Goal: Information Seeking & Learning: Learn about a topic

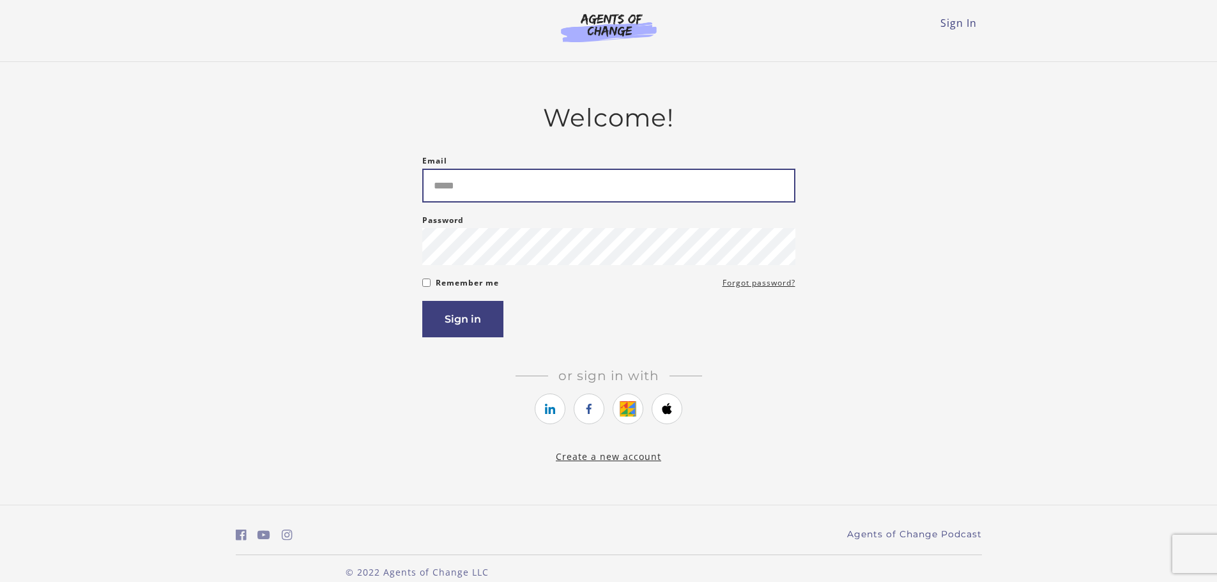
click at [458, 195] on input "Email" at bounding box center [608, 186] width 373 height 34
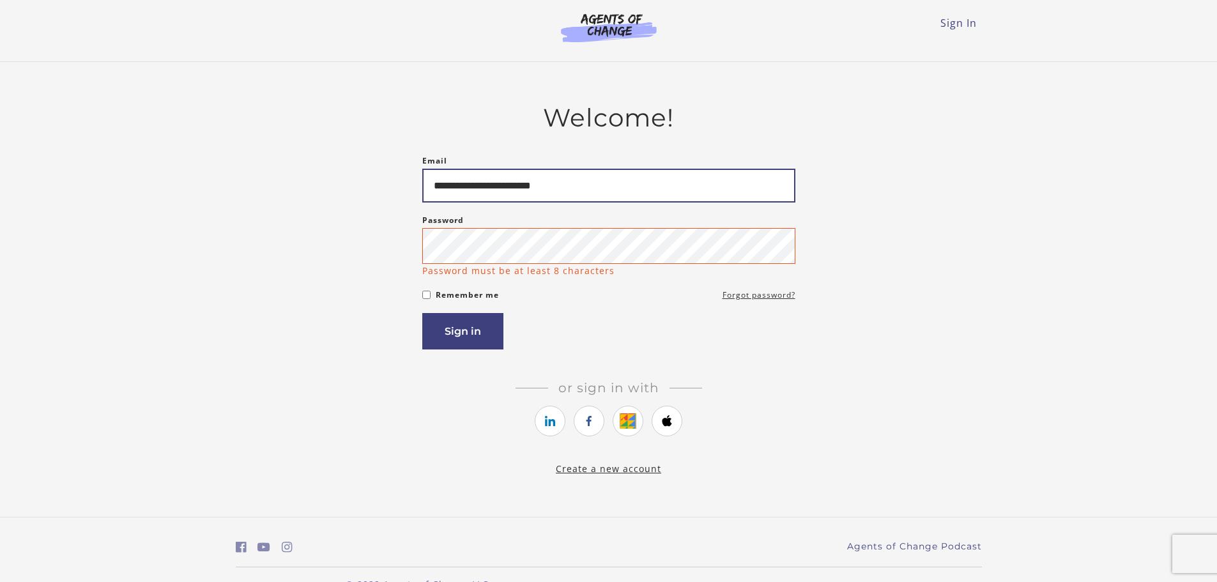
type input "**********"
click at [458, 332] on button "Sign in" at bounding box center [462, 331] width 81 height 36
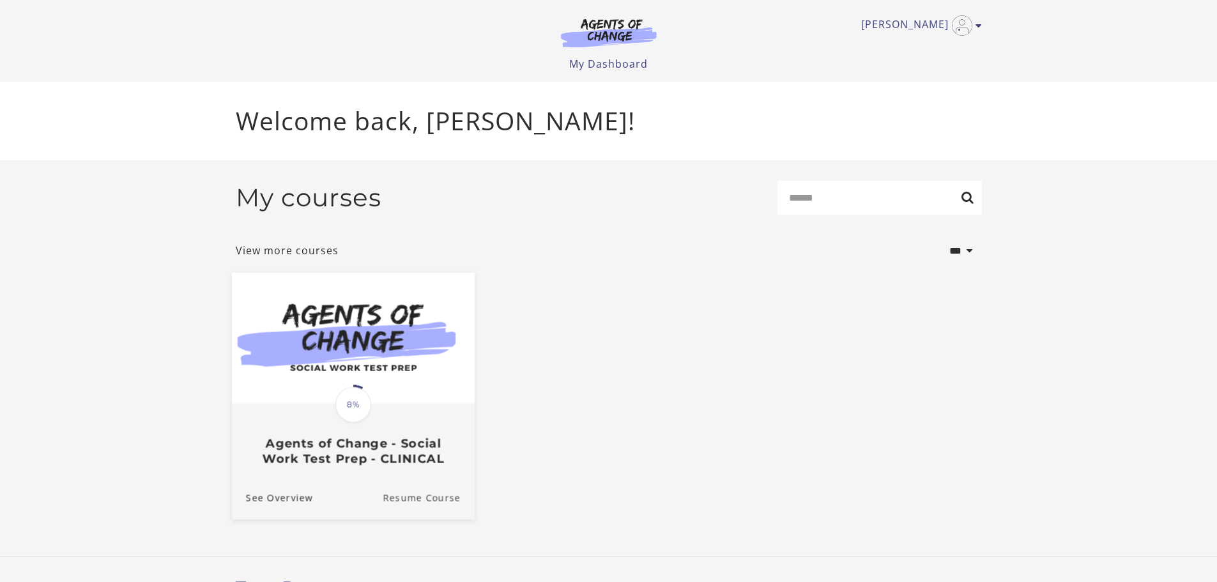
click at [441, 506] on link "Resume Course" at bounding box center [429, 497] width 92 height 43
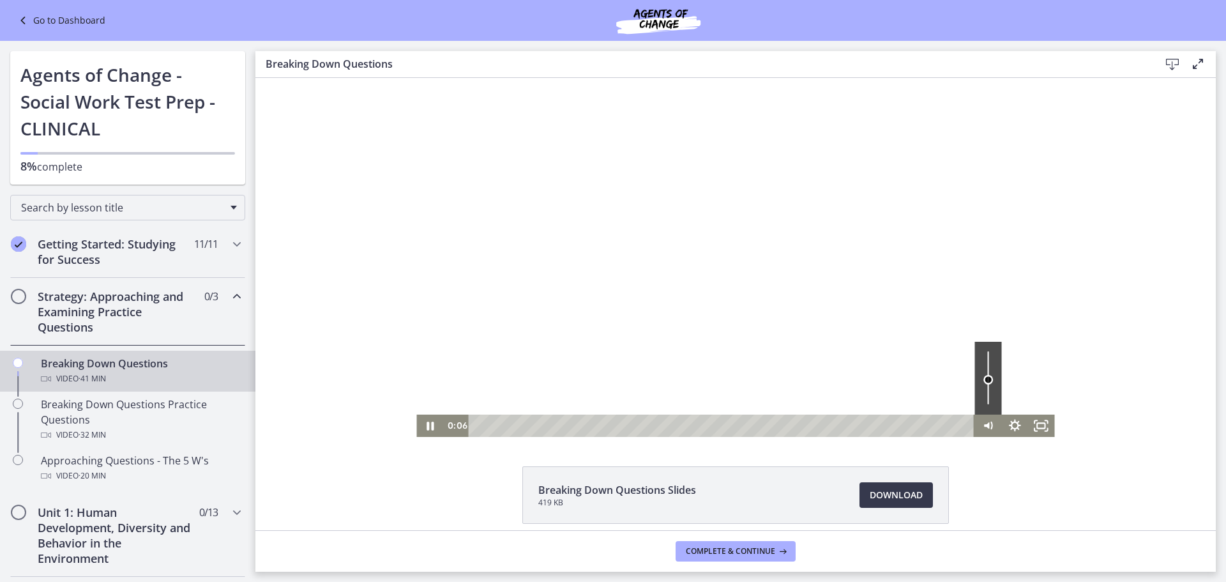
click at [984, 379] on div "Volume" at bounding box center [988, 378] width 27 height 73
click at [1012, 423] on icon "Show settings menu" at bounding box center [1014, 426] width 27 height 22
click at [1015, 385] on span "1x" at bounding box center [1031, 380] width 33 height 22
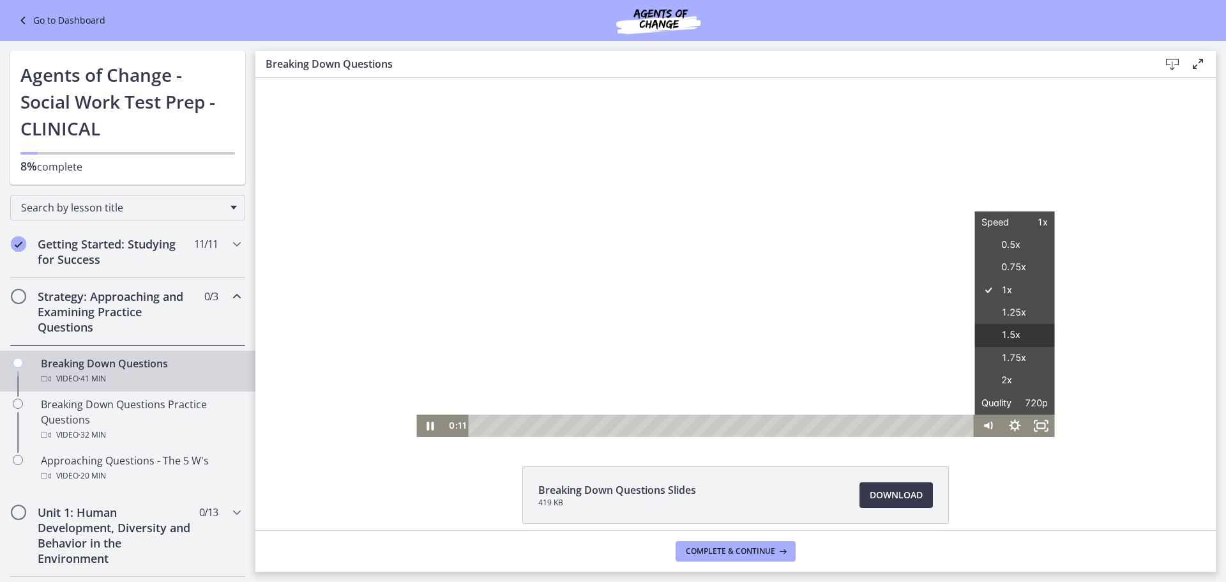
click at [1012, 335] on label "1.5x" at bounding box center [1015, 335] width 80 height 23
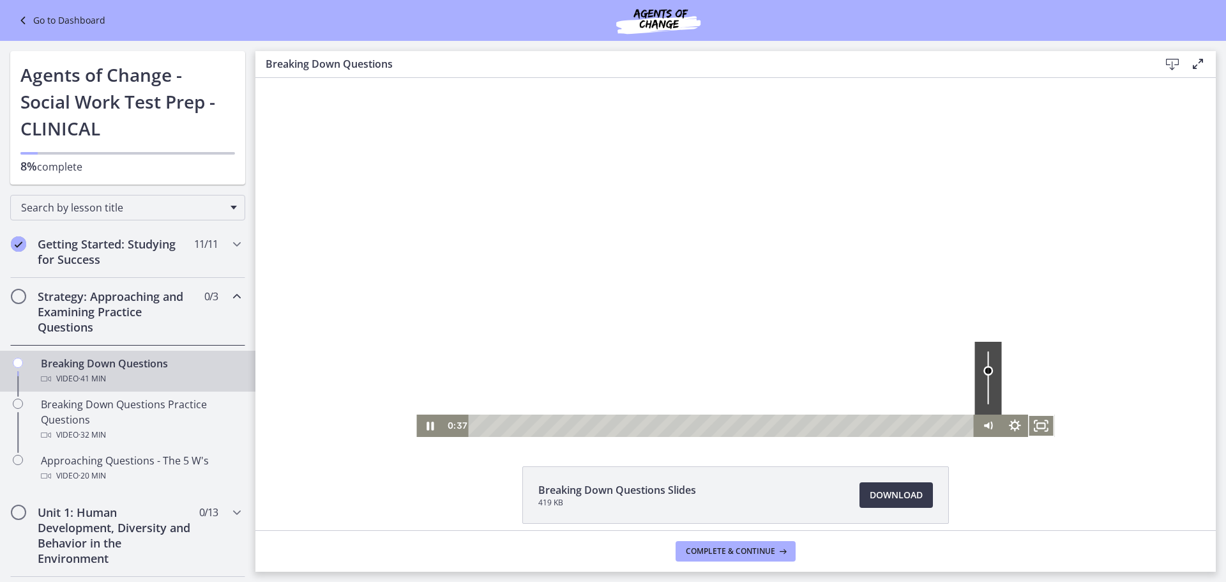
click at [983, 370] on div "Volume" at bounding box center [988, 370] width 17 height 17
click at [1090, 367] on div "Click for sound @keyframes VOLUME_SMALL_WAVE_FLASH { 0% { opacity: 0; } 33% { o…" at bounding box center [735, 257] width 961 height 359
click at [427, 429] on icon "Pause" at bounding box center [430, 426] width 7 height 8
click at [421, 428] on icon "Play Video" at bounding box center [431, 425] width 32 height 27
click at [1009, 419] on icon "Show settings menu" at bounding box center [1014, 426] width 27 height 22
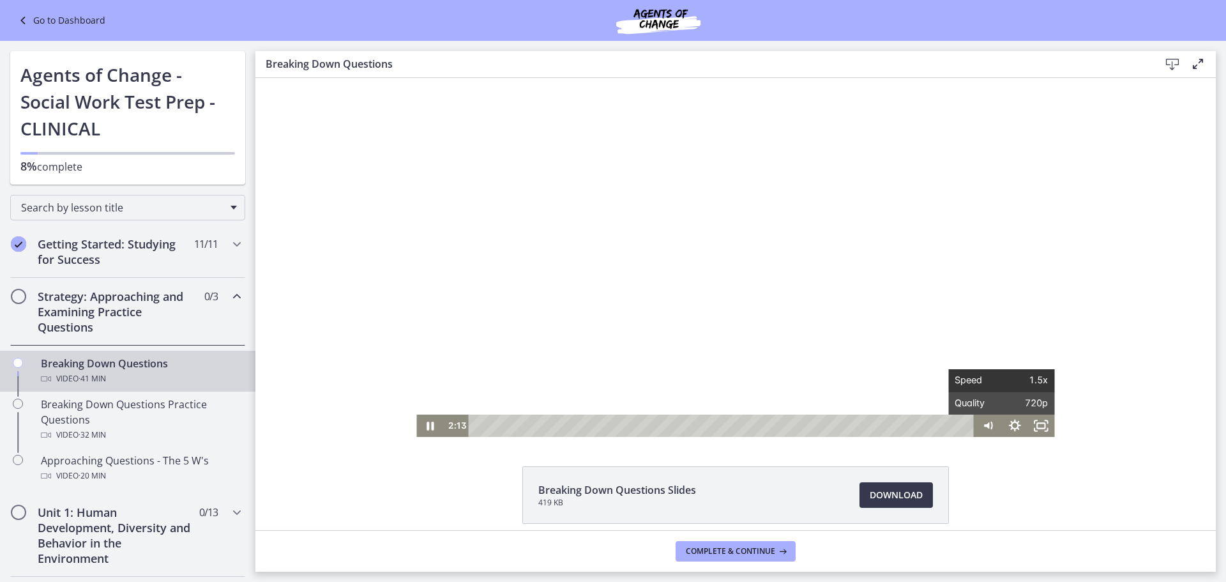
click at [1017, 378] on span "1.5x" at bounding box center [1024, 380] width 47 height 22
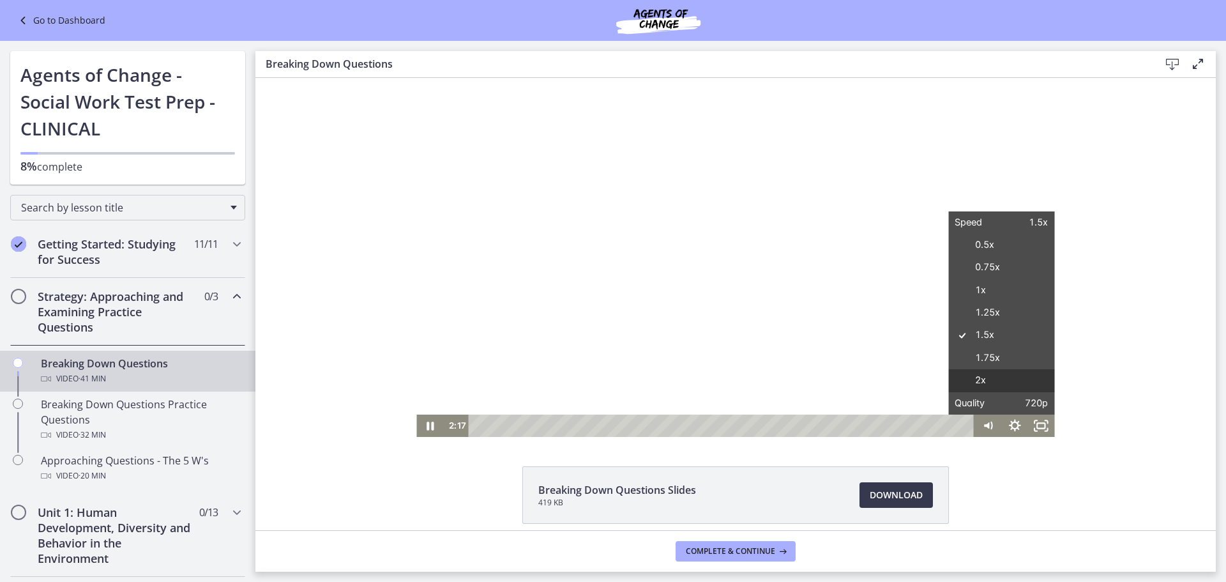
click at [993, 370] on label "2x" at bounding box center [1001, 380] width 107 height 23
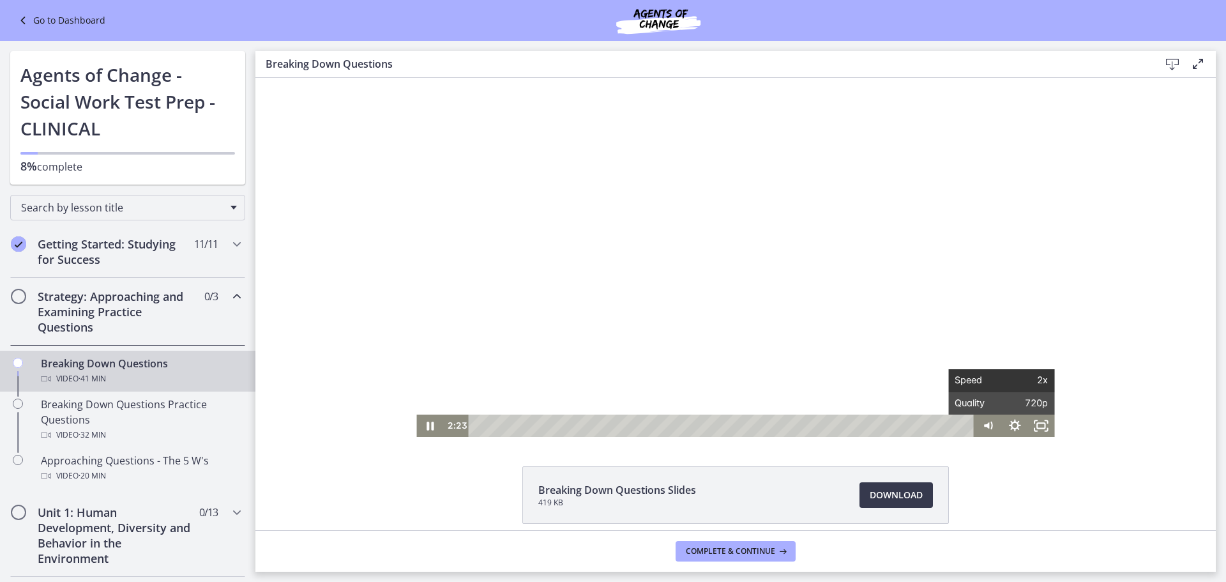
click at [1040, 378] on span "2x" at bounding box center [1024, 380] width 47 height 22
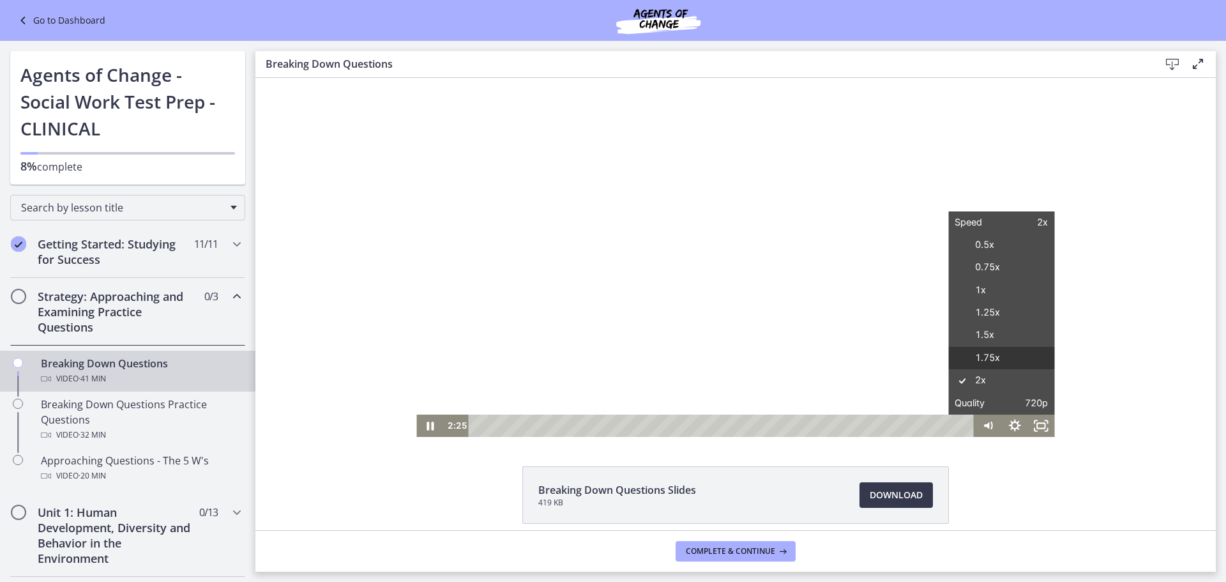
click at [1023, 365] on label "1.75x" at bounding box center [1001, 358] width 107 height 23
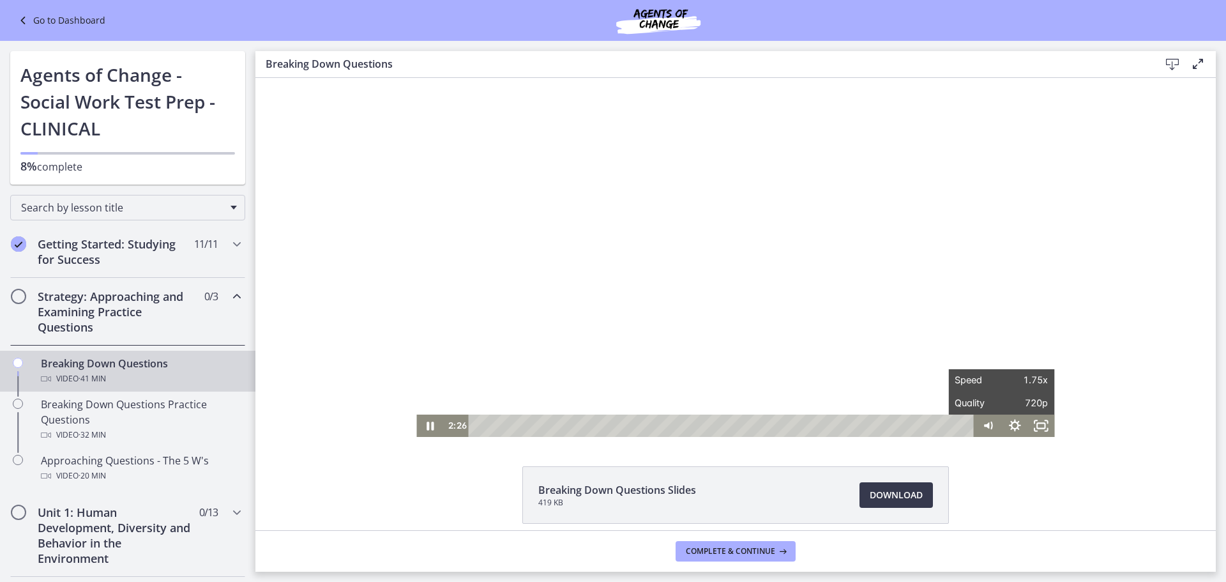
click at [1095, 376] on div "Click for sound @keyframes VOLUME_SMALL_WAVE_FLASH { 0% { opacity: 0; } 33% { o…" at bounding box center [735, 257] width 961 height 359
click at [1012, 427] on icon "Show settings menu" at bounding box center [1015, 425] width 32 height 27
click at [1010, 382] on span "1.75x" at bounding box center [1024, 380] width 47 height 22
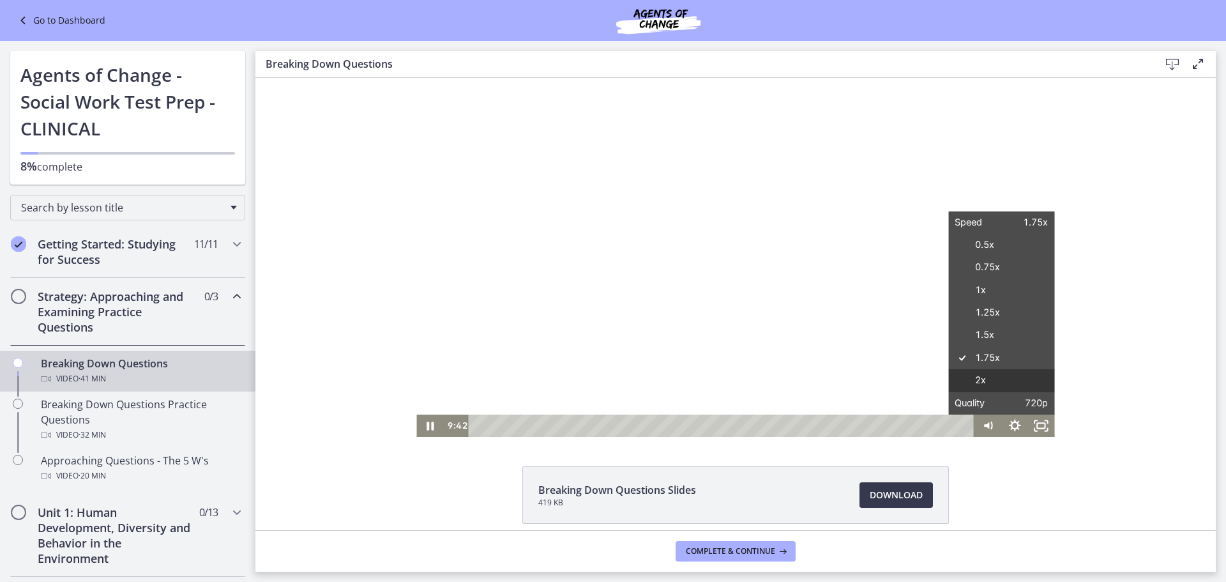
click at [989, 381] on label "2x" at bounding box center [1001, 380] width 107 height 23
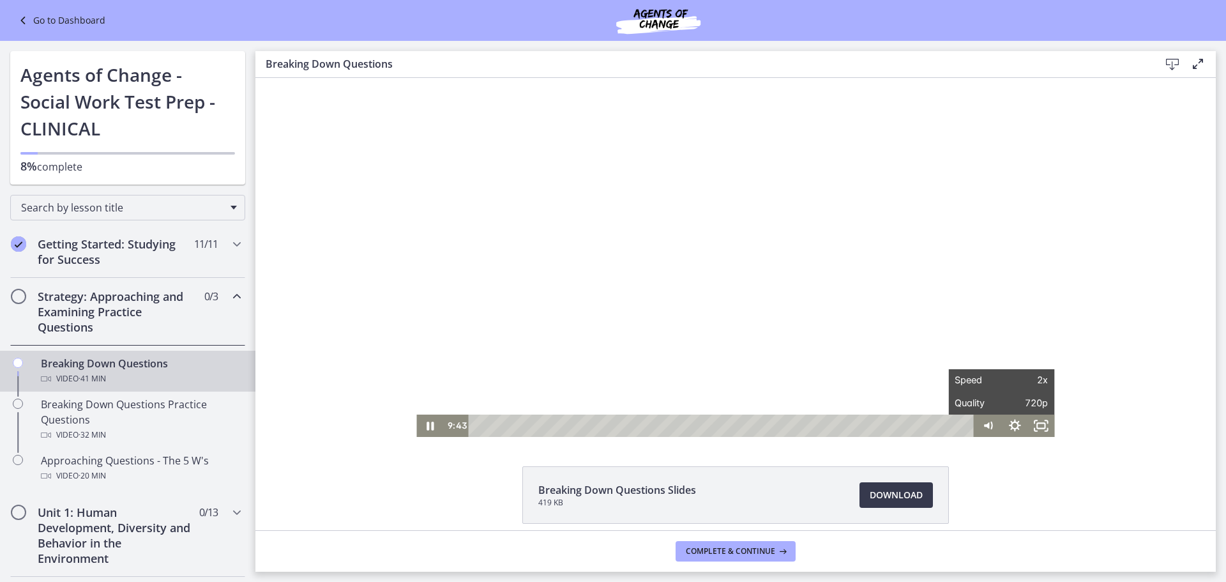
click at [1108, 388] on div "Click for sound @keyframes VOLUME_SMALL_WAVE_FLASH { 0% { opacity: 0; } 33% { o…" at bounding box center [735, 257] width 961 height 359
click at [429, 423] on icon "Pause" at bounding box center [430, 426] width 7 height 8
click at [420, 418] on icon "Play Video" at bounding box center [431, 426] width 27 height 22
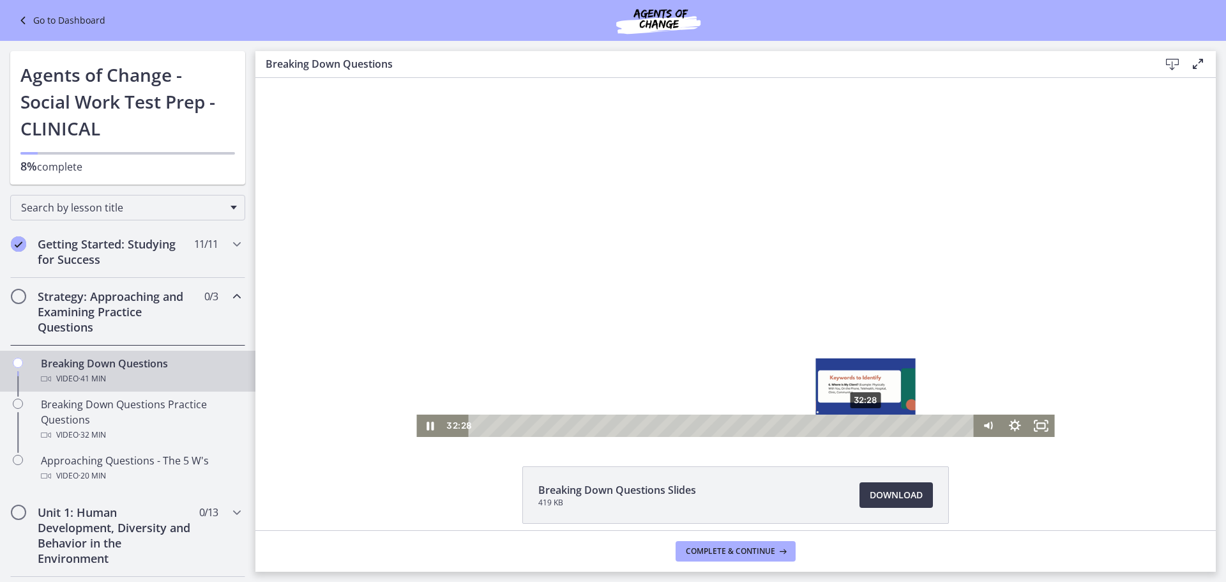
click at [862, 429] on div "32:28" at bounding box center [724, 426] width 490 height 22
click at [868, 427] on div "33:00" at bounding box center [724, 426] width 490 height 22
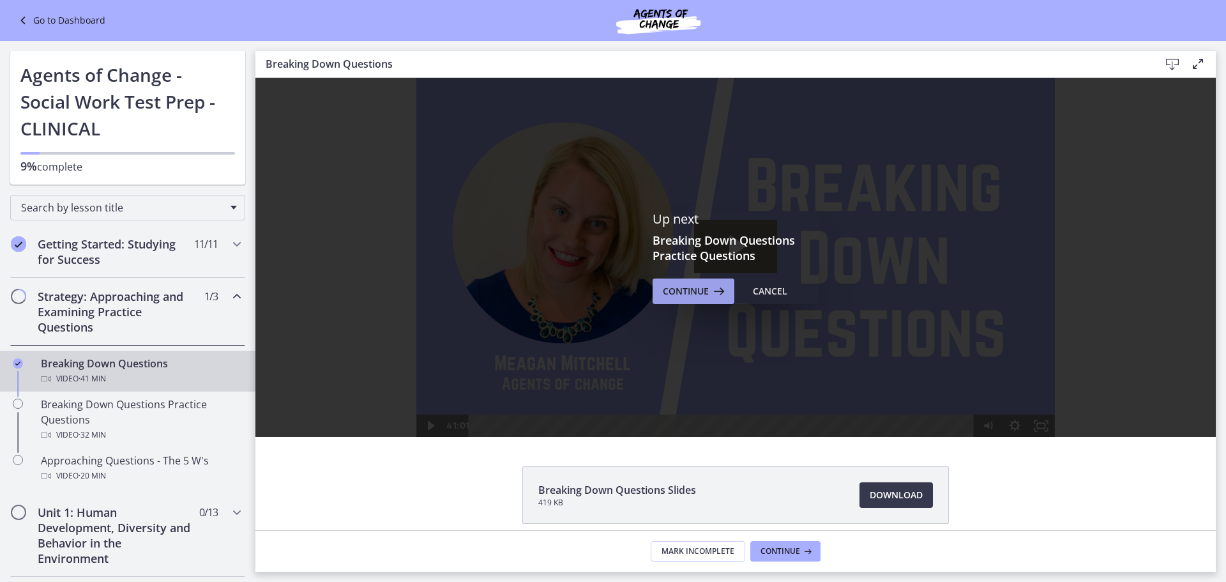
click at [693, 290] on span "Continue" at bounding box center [686, 291] width 46 height 15
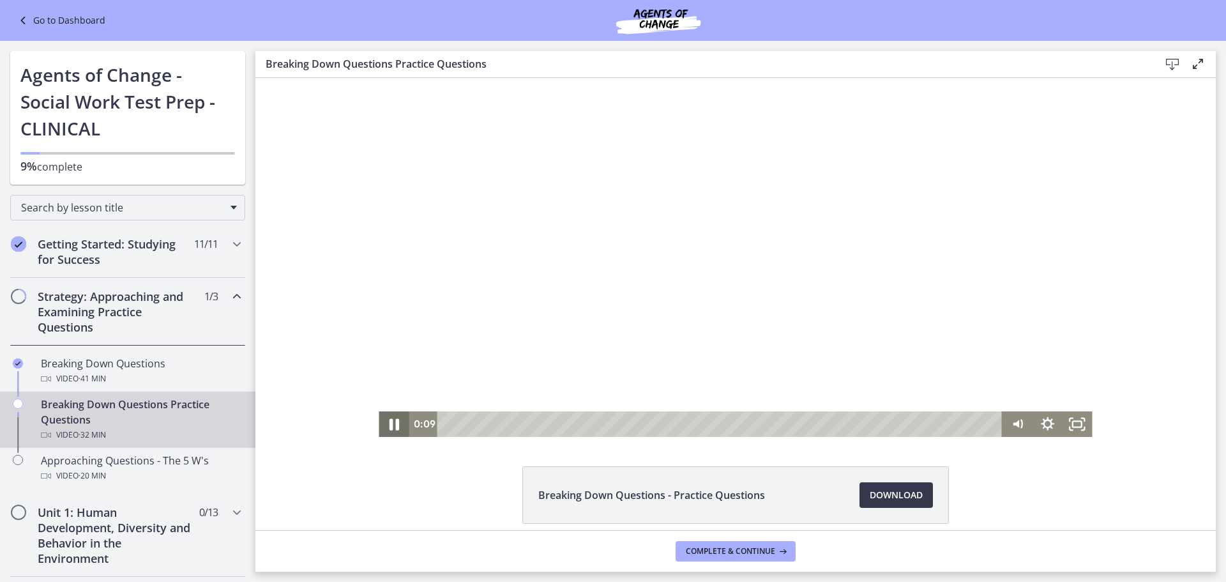
click at [390, 420] on icon "Pause" at bounding box center [395, 424] width 10 height 11
